Goal: Task Accomplishment & Management: Use online tool/utility

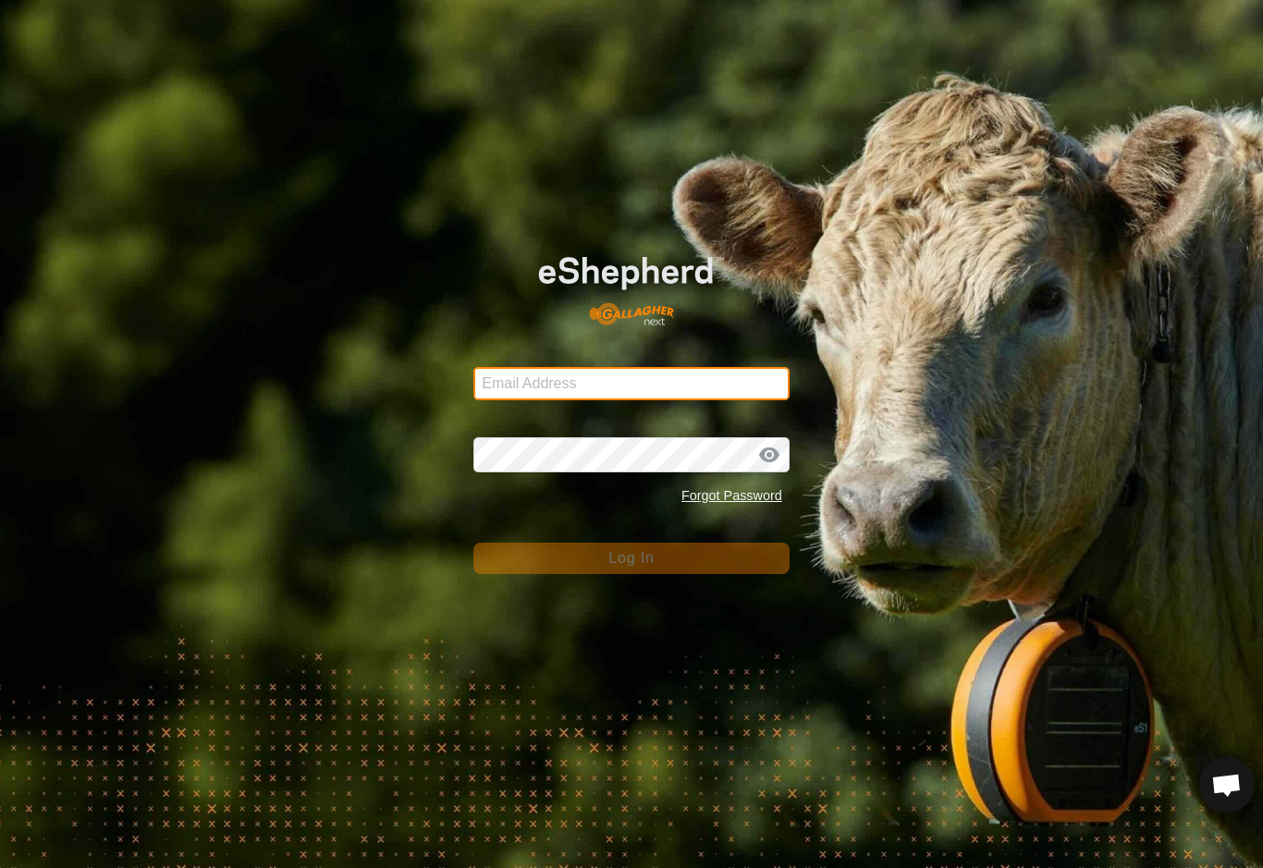
click at [703, 398] on input "Email Address" at bounding box center [631, 383] width 316 height 33
type input "Baribun@outlook.com"
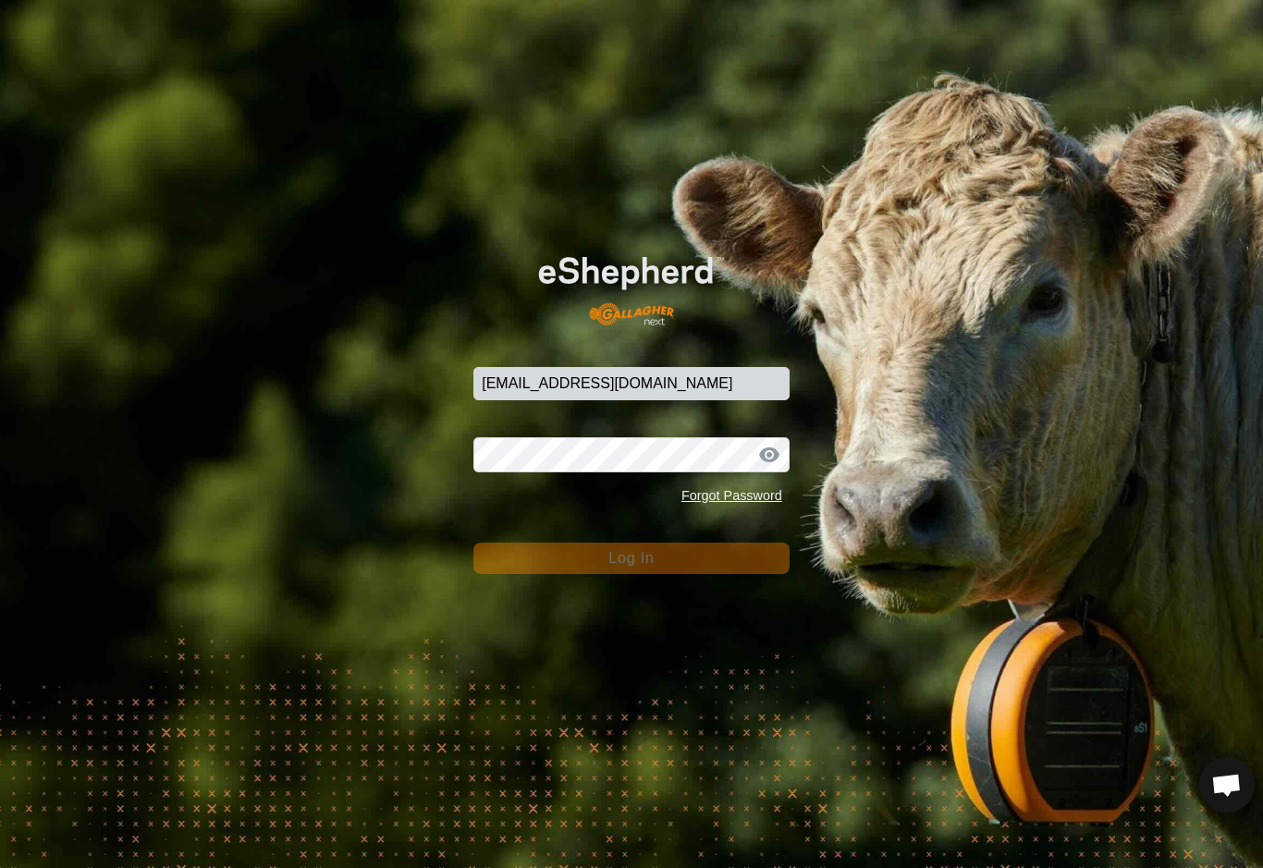
click at [631, 558] on button "Log In" at bounding box center [631, 558] width 316 height 31
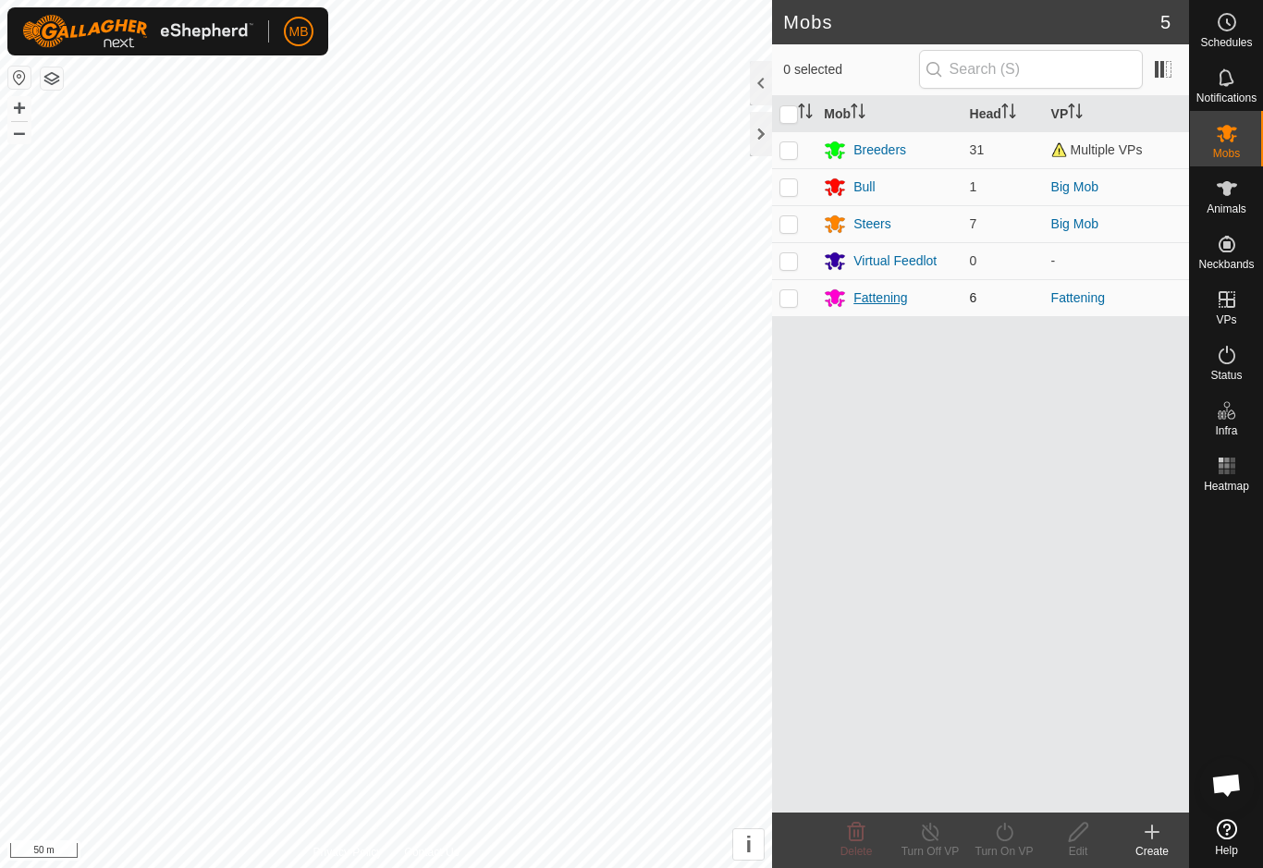
click at [905, 297] on div "Fattening" at bounding box center [880, 297] width 54 height 19
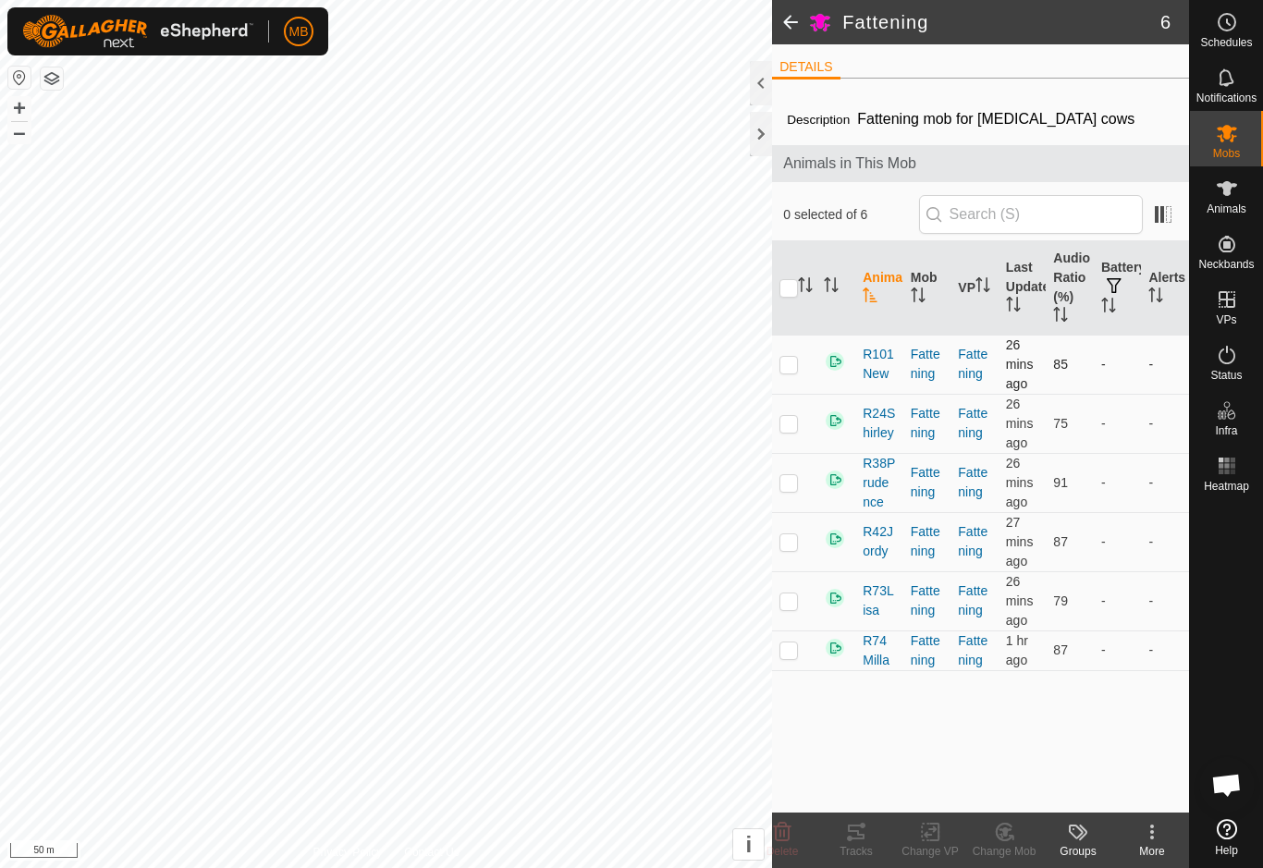
click at [790, 369] on p-checkbox at bounding box center [788, 364] width 18 height 15
click at [798, 372] on p-checkbox at bounding box center [788, 364] width 18 height 15
checkbox input "false"
click at [1248, 191] on div "Animals" at bounding box center [1226, 193] width 73 height 55
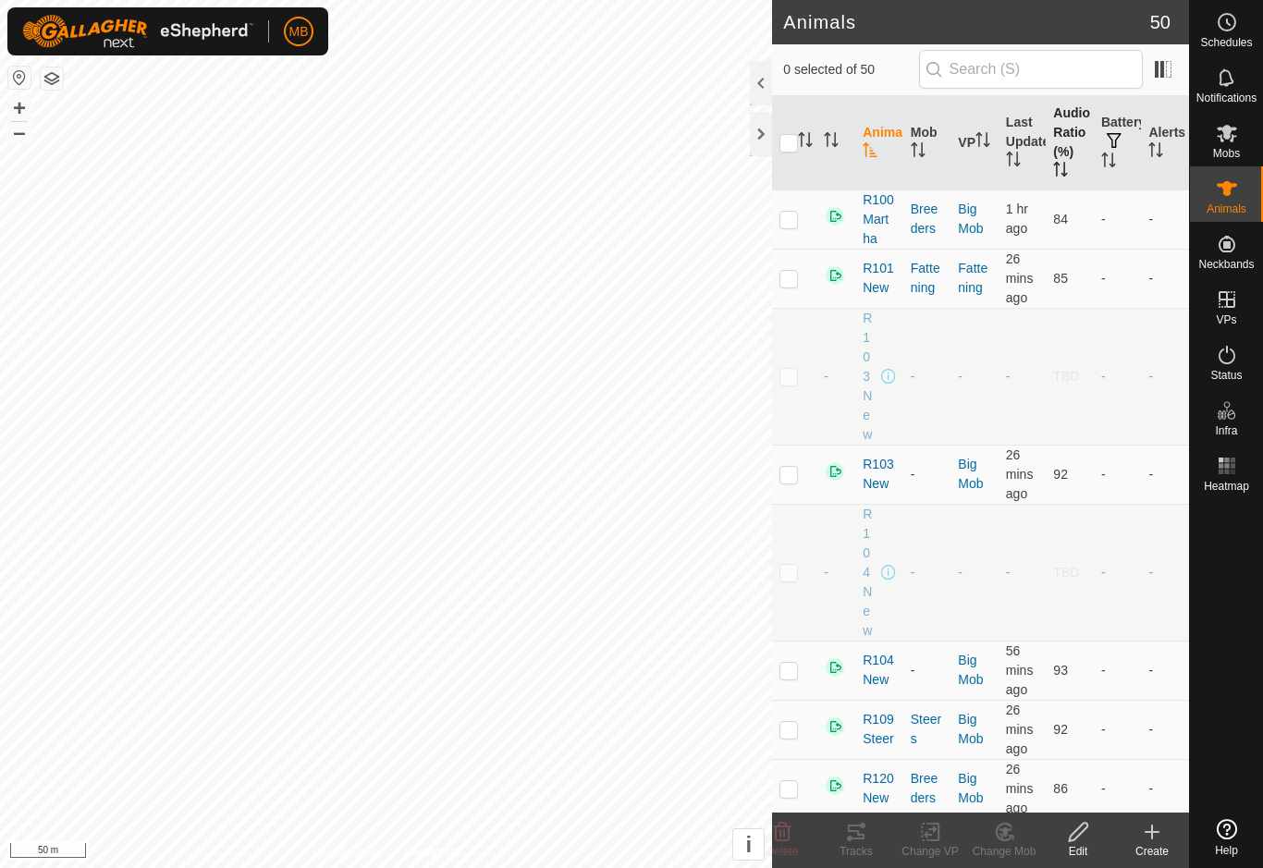
click at [1070, 133] on th "Audio Ratio (%)" at bounding box center [1070, 143] width 48 height 94
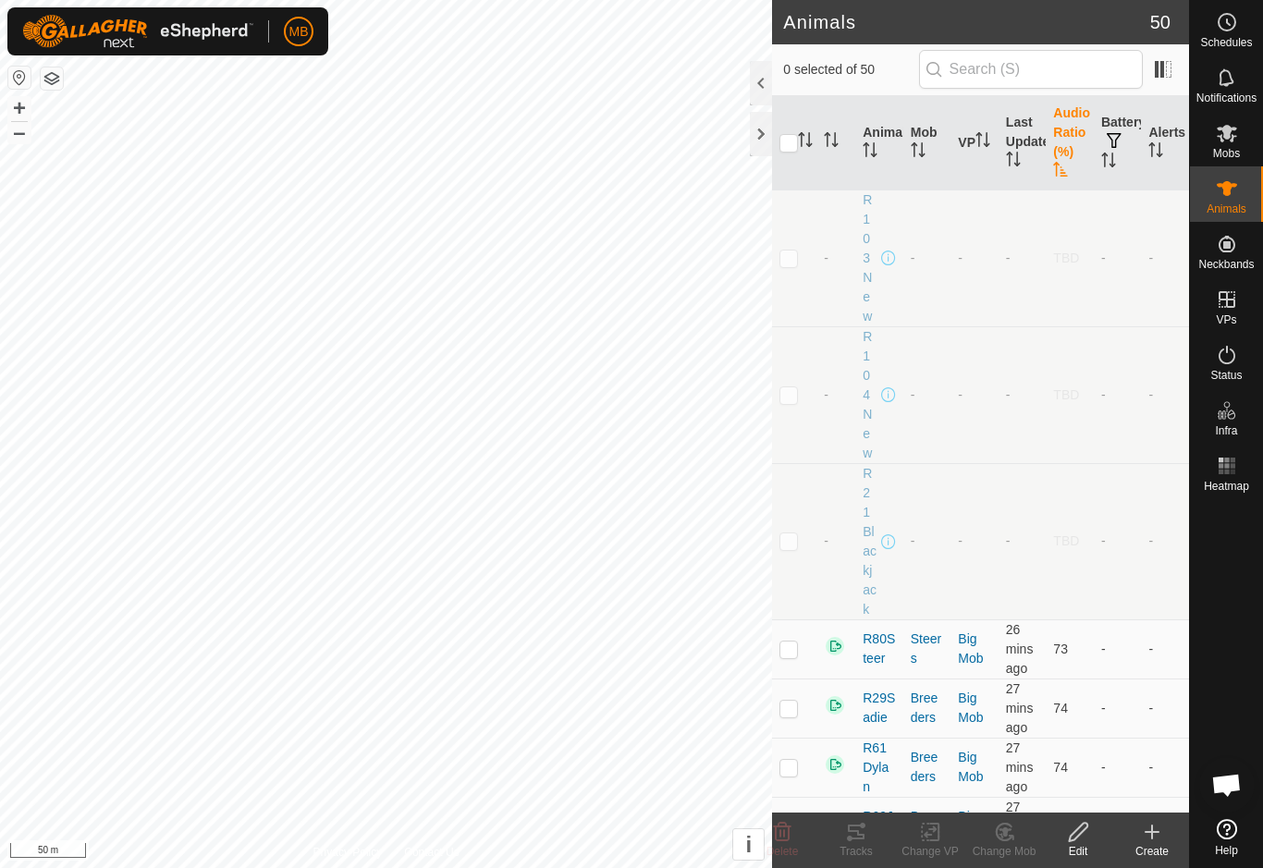
click at [1079, 141] on th "Audio Ratio (%)" at bounding box center [1070, 143] width 48 height 94
